Goal: Task Accomplishment & Management: Use online tool/utility

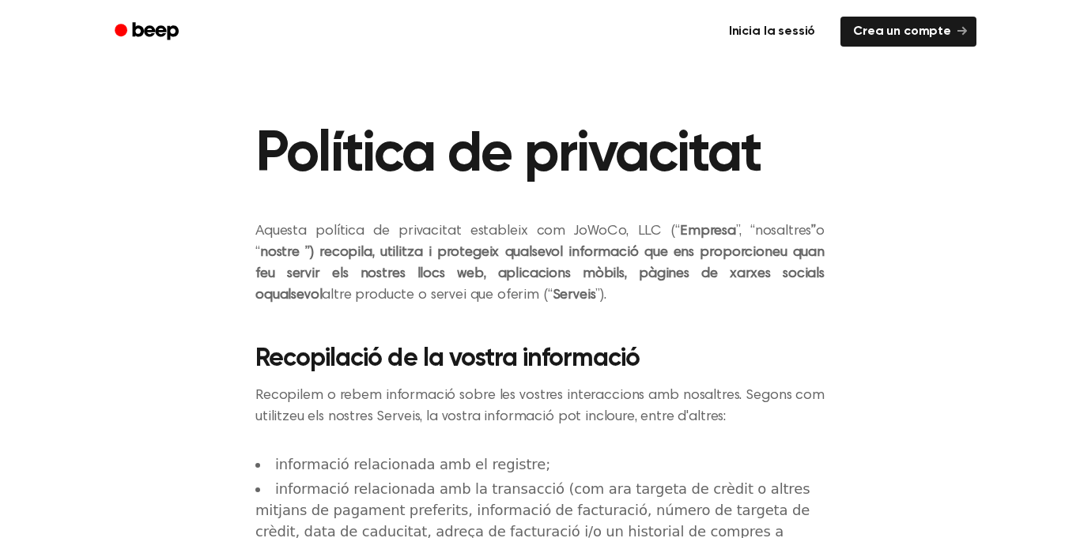
click at [822, 31] on link "Inicia la sessió" at bounding box center [772, 31] width 118 height 36
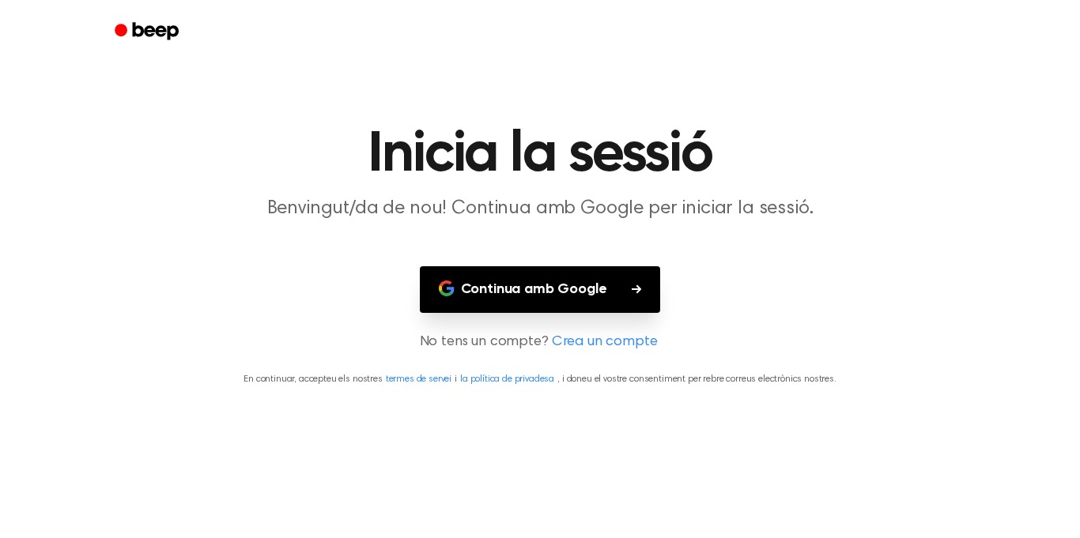
click at [634, 280] on button "Continua amb Google" at bounding box center [540, 289] width 241 height 47
click at [617, 295] on button "Continua amb Google" at bounding box center [540, 289] width 241 height 47
click at [579, 291] on font "Continua amb Google" at bounding box center [534, 289] width 146 height 14
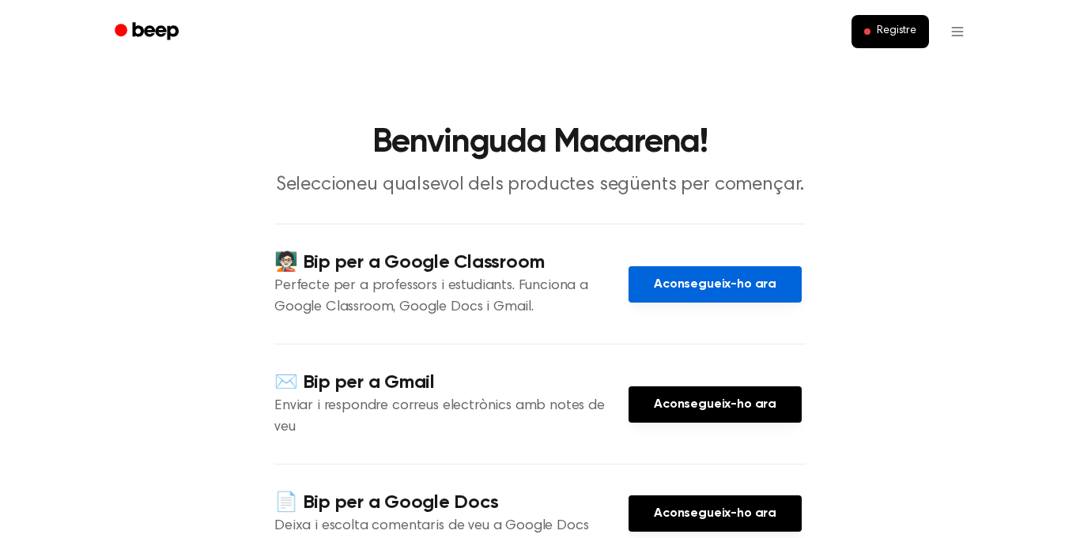
click at [768, 292] on font "Aconsegueix-ho ara" at bounding box center [715, 284] width 123 height 17
click at [738, 301] on link "Aconsegueix-ho ara" at bounding box center [714, 284] width 173 height 36
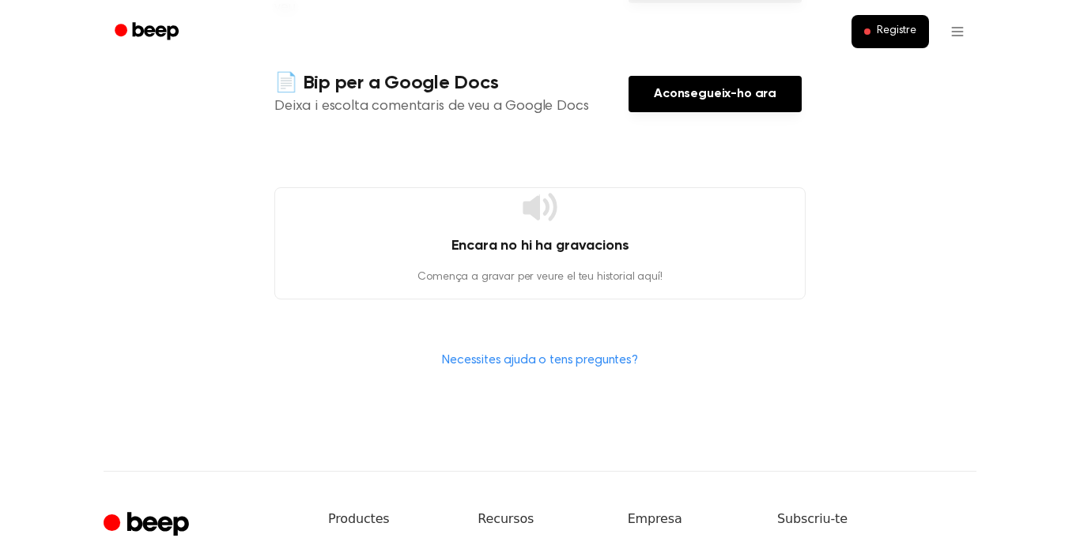
scroll to position [433, 0]
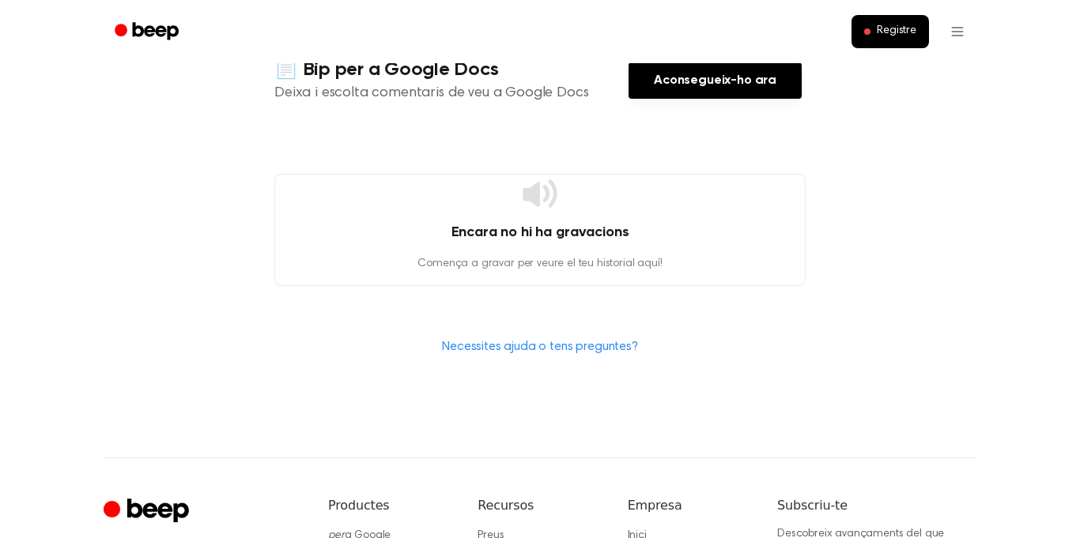
click at [607, 225] on font "Encara no hi ha gravacions" at bounding box center [540, 232] width 178 height 14
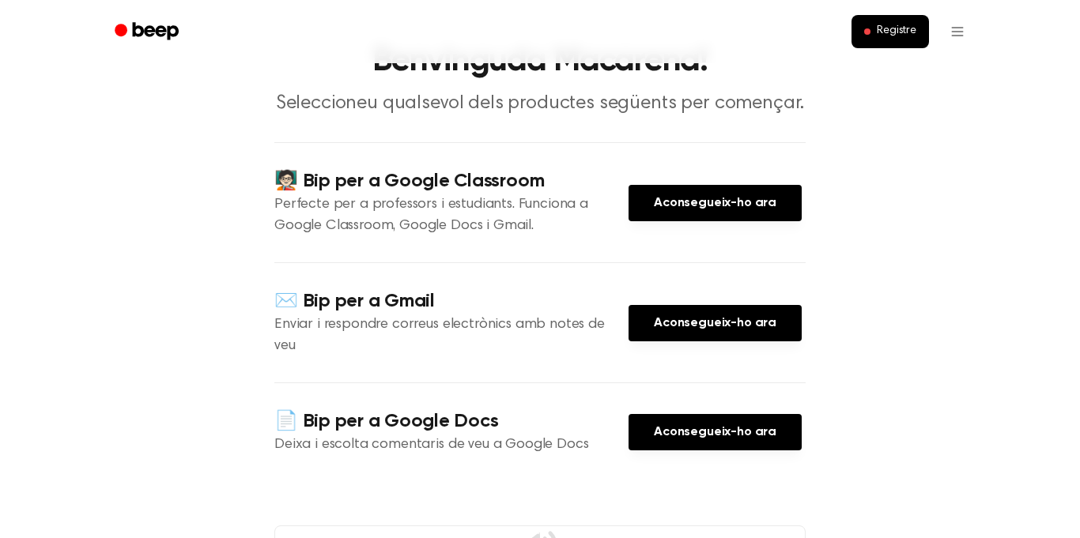
scroll to position [0, 0]
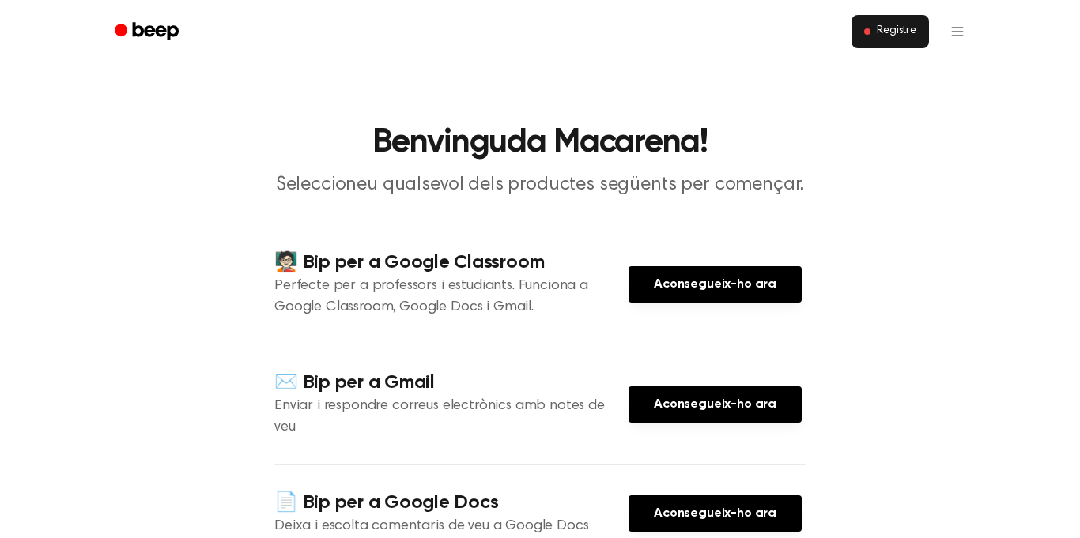
click at [904, 34] on font "Registre" at bounding box center [897, 30] width 40 height 11
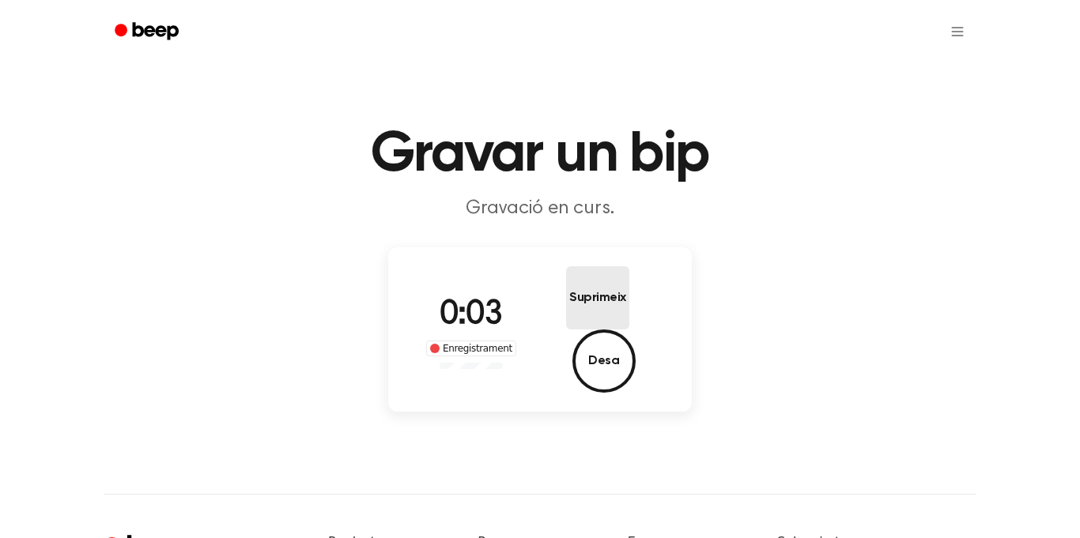
click at [569, 304] on font "Suprimeix" at bounding box center [597, 298] width 57 height 13
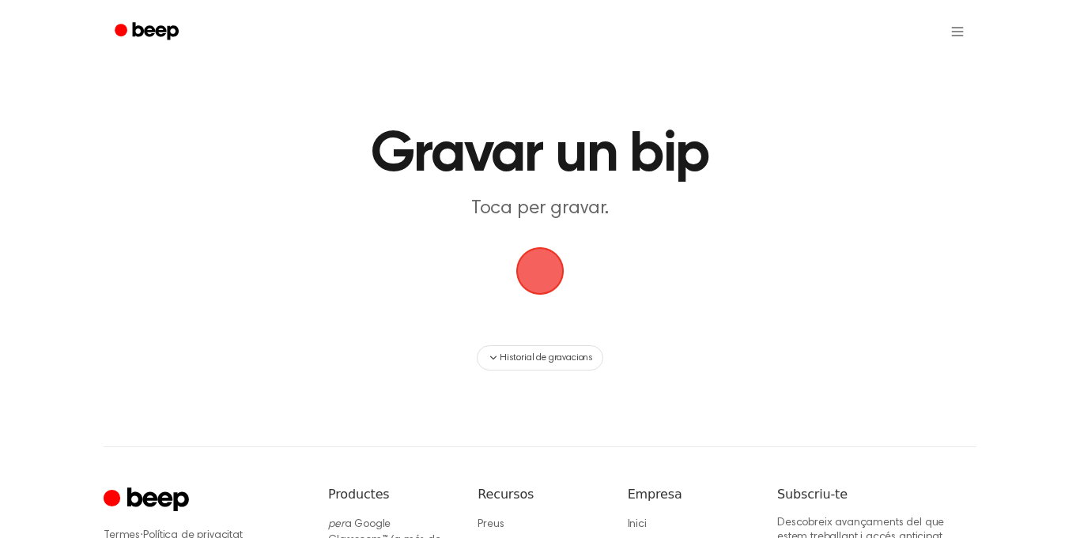
click at [538, 288] on span "button" at bounding box center [539, 271] width 87 height 87
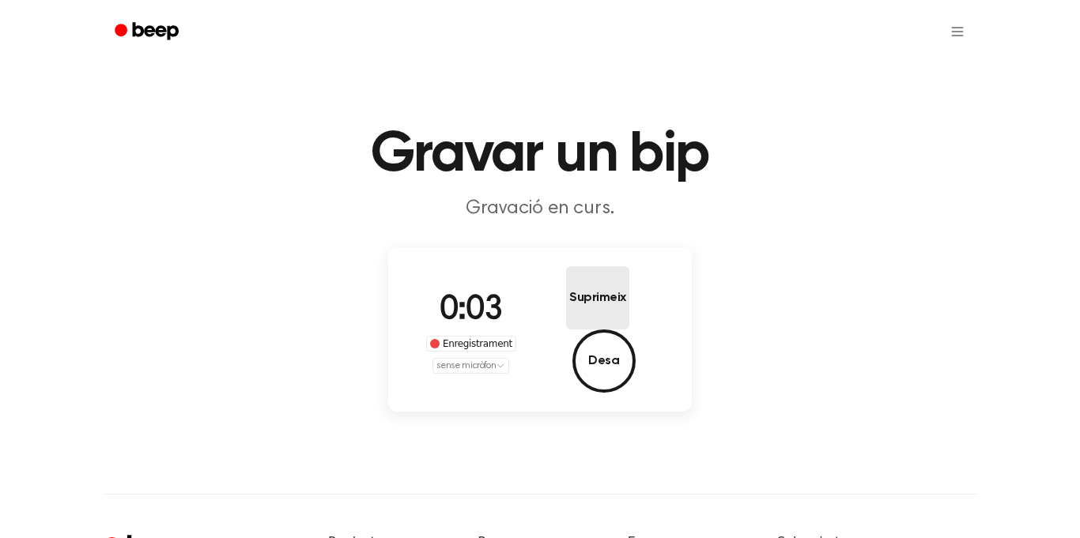
click at [566, 319] on button "Suprimeix" at bounding box center [597, 297] width 63 height 63
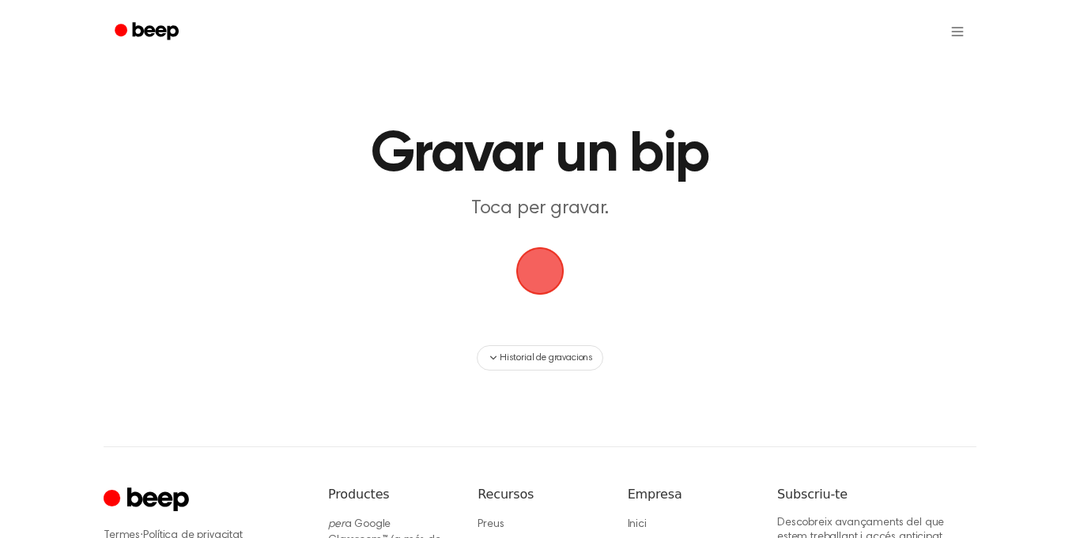
click at [553, 319] on main "Gravar un bip Toca per gravar. Historial de gravacions" at bounding box center [540, 185] width 1080 height 371
click at [548, 289] on span "button" at bounding box center [540, 271] width 82 height 82
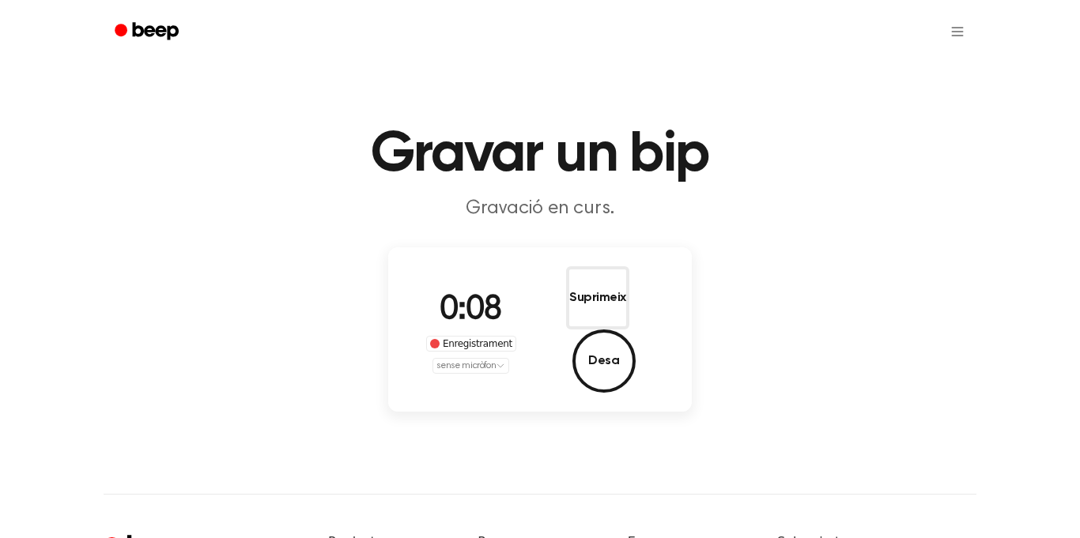
click at [566, 289] on button "Suprimeix" at bounding box center [597, 297] width 63 height 63
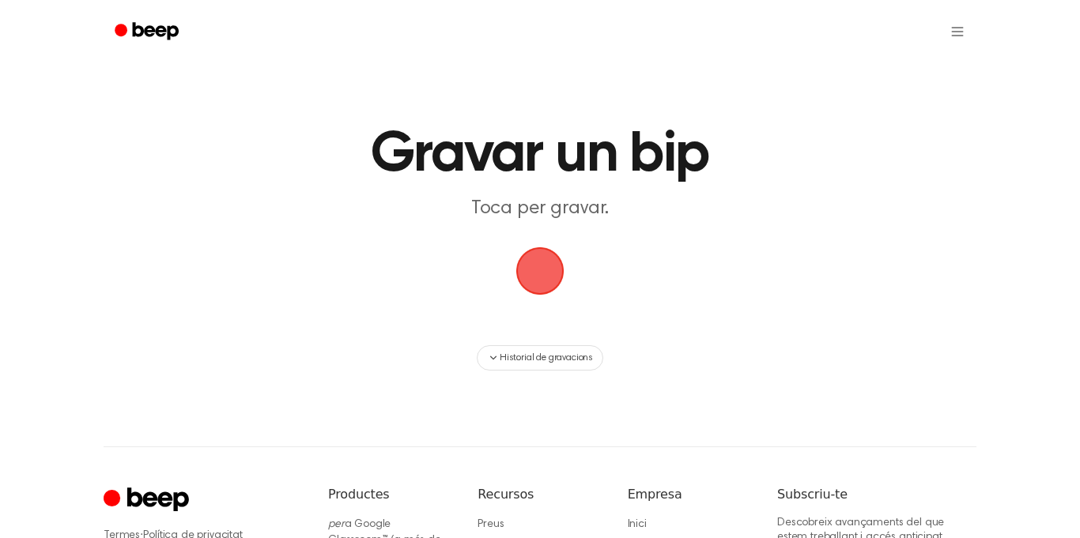
click at [548, 289] on span "button" at bounding box center [539, 271] width 57 height 57
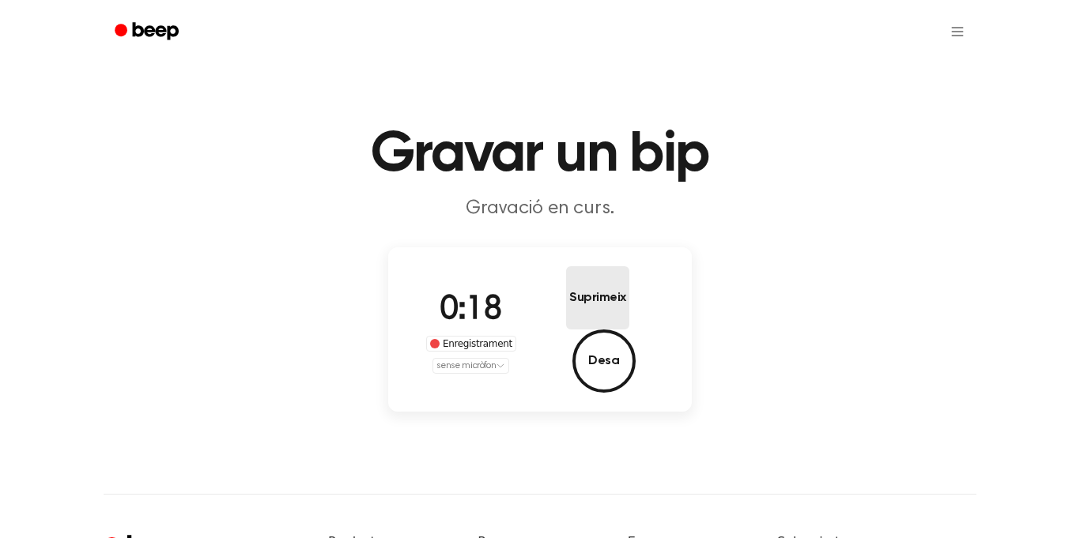
click at [569, 304] on font "Suprimeix" at bounding box center [597, 298] width 57 height 13
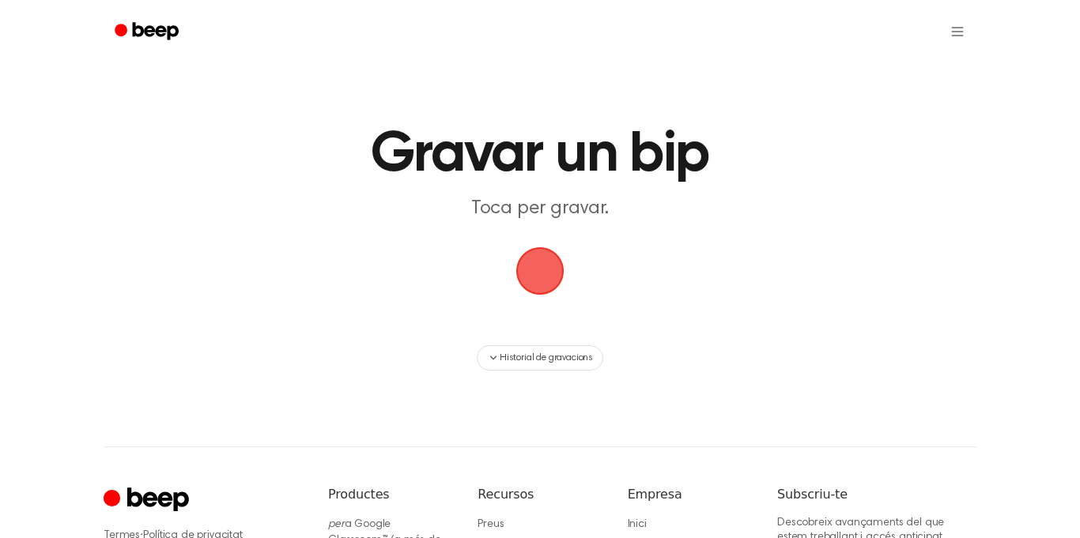
click at [554, 274] on span "button" at bounding box center [539, 271] width 87 height 87
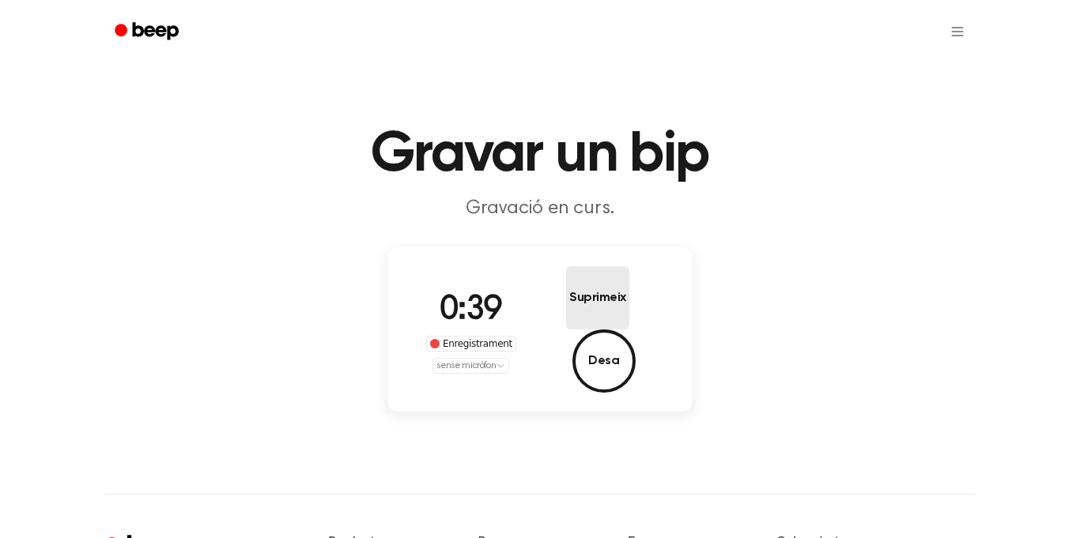
click at [566, 318] on button "Suprimeix" at bounding box center [597, 297] width 63 height 63
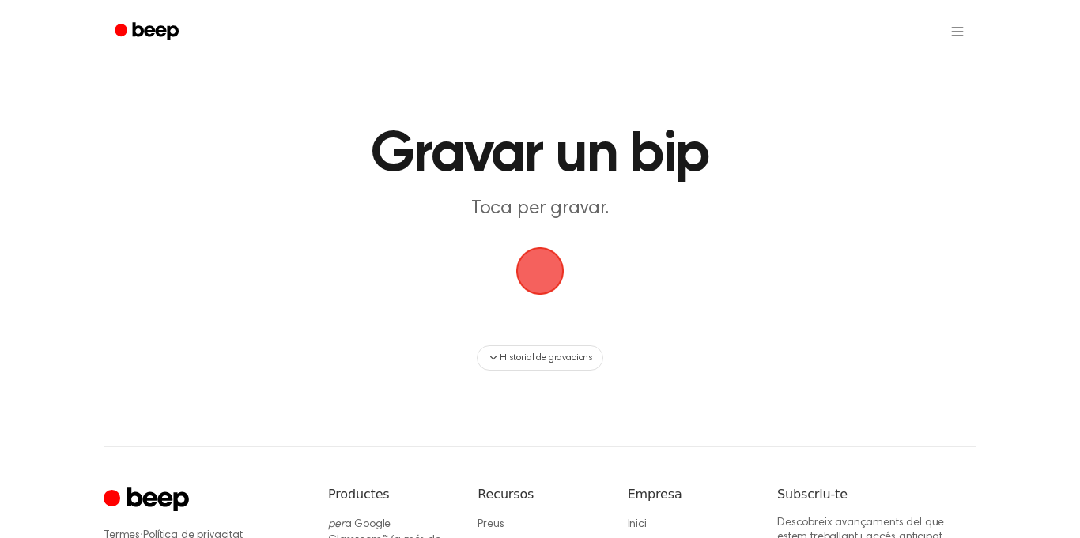
click at [538, 281] on span "button" at bounding box center [539, 271] width 78 height 78
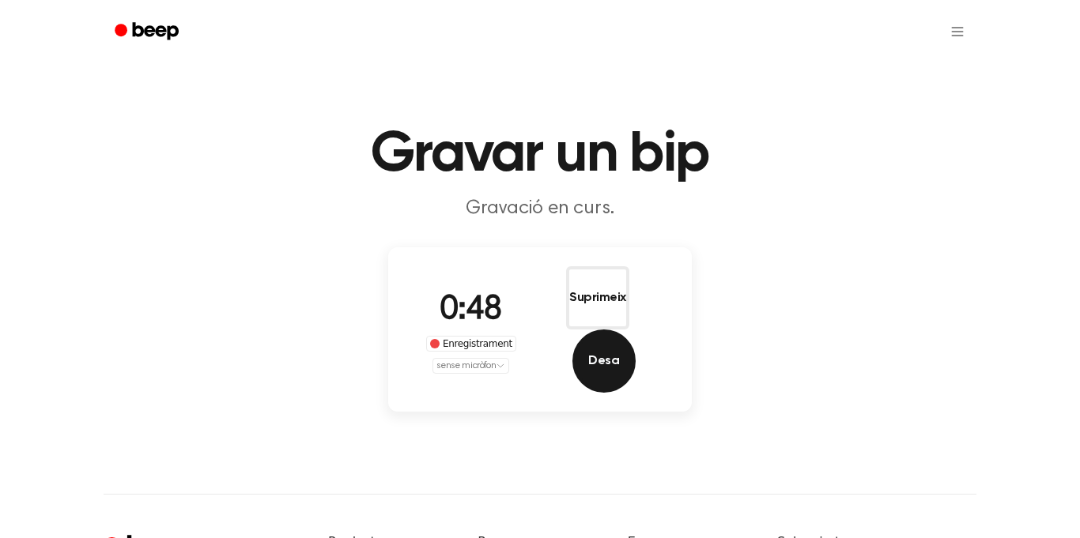
click at [636, 330] on button "Desa" at bounding box center [603, 361] width 63 height 63
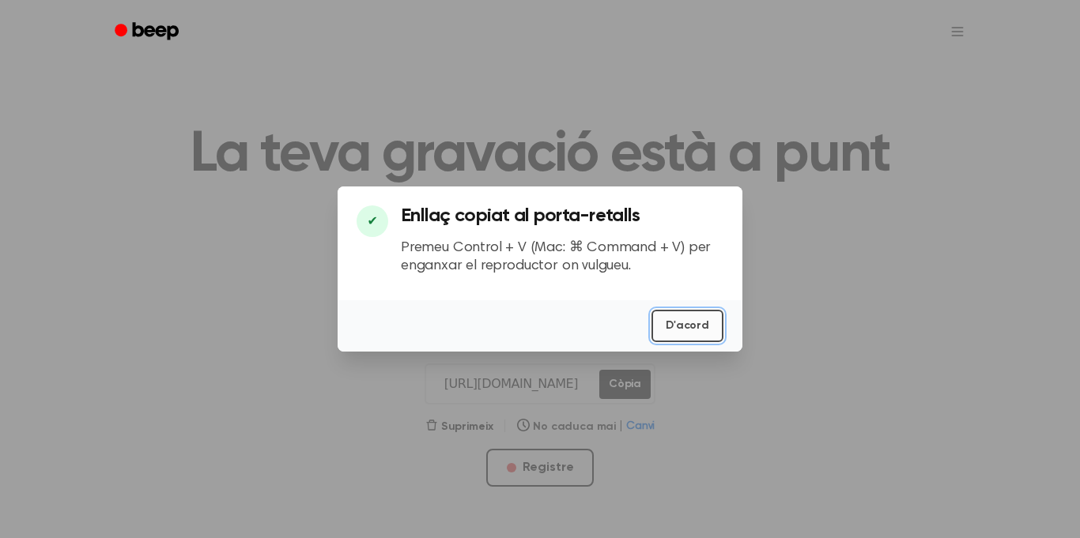
click at [699, 327] on font "D'acord" at bounding box center [687, 325] width 43 height 11
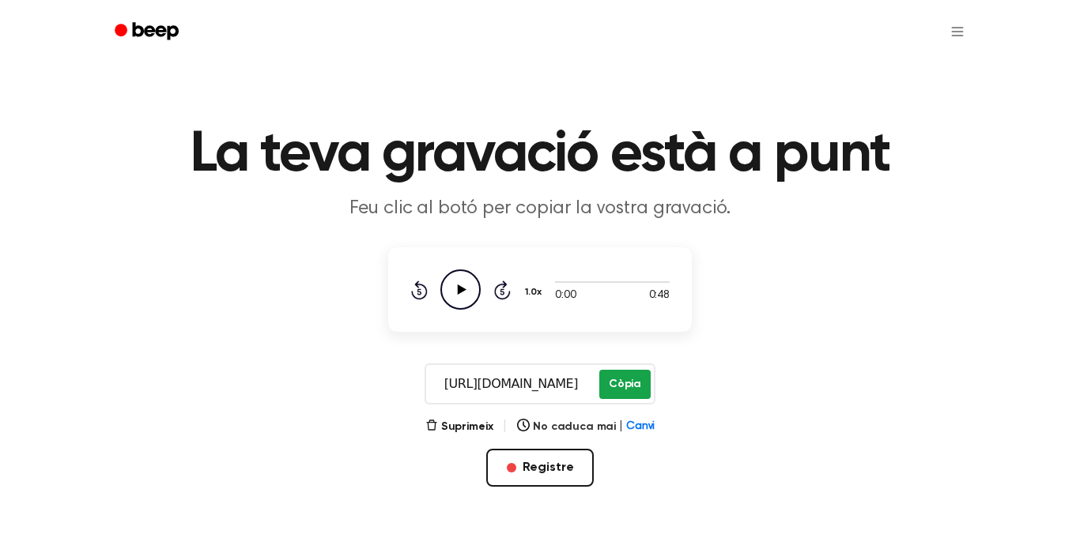
click at [634, 382] on font "Còpia" at bounding box center [625, 384] width 32 height 11
drag, startPoint x: 586, startPoint y: 384, endPoint x: 441, endPoint y: 393, distance: 144.9
click at [441, 393] on input "[URL][DOMAIN_NAME]" at bounding box center [511, 384] width 170 height 38
